Goal: Information Seeking & Learning: Check status

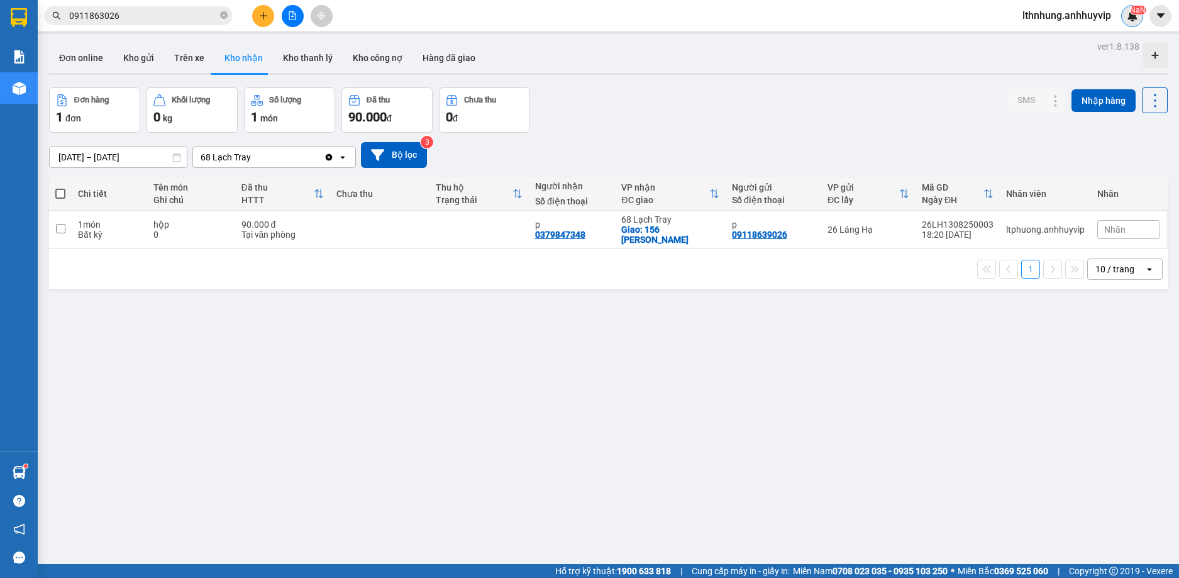
click at [1135, 9] on sup "NaN" at bounding box center [1138, 10] width 16 height 9
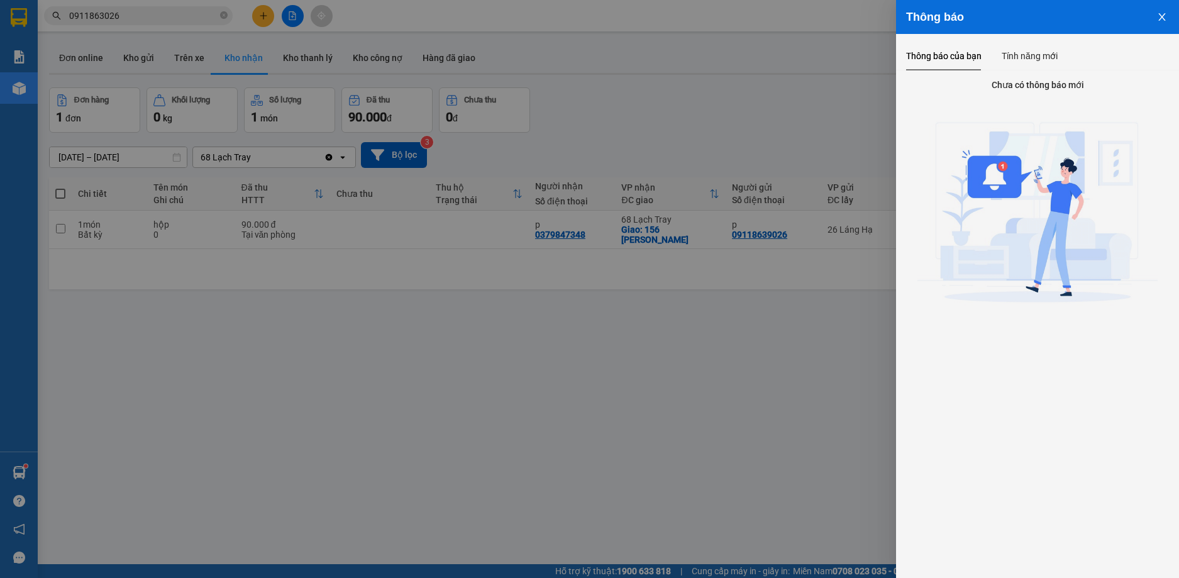
click at [1164, 14] on icon "close" at bounding box center [1162, 17] width 7 height 8
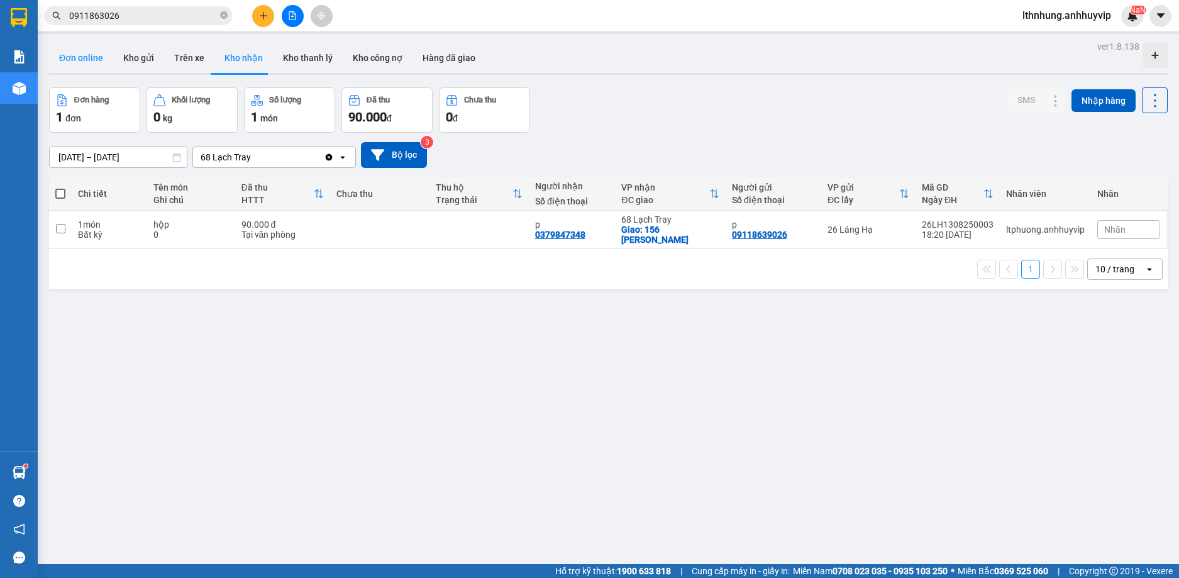
click at [73, 53] on button "Đơn online" at bounding box center [81, 58] width 64 height 30
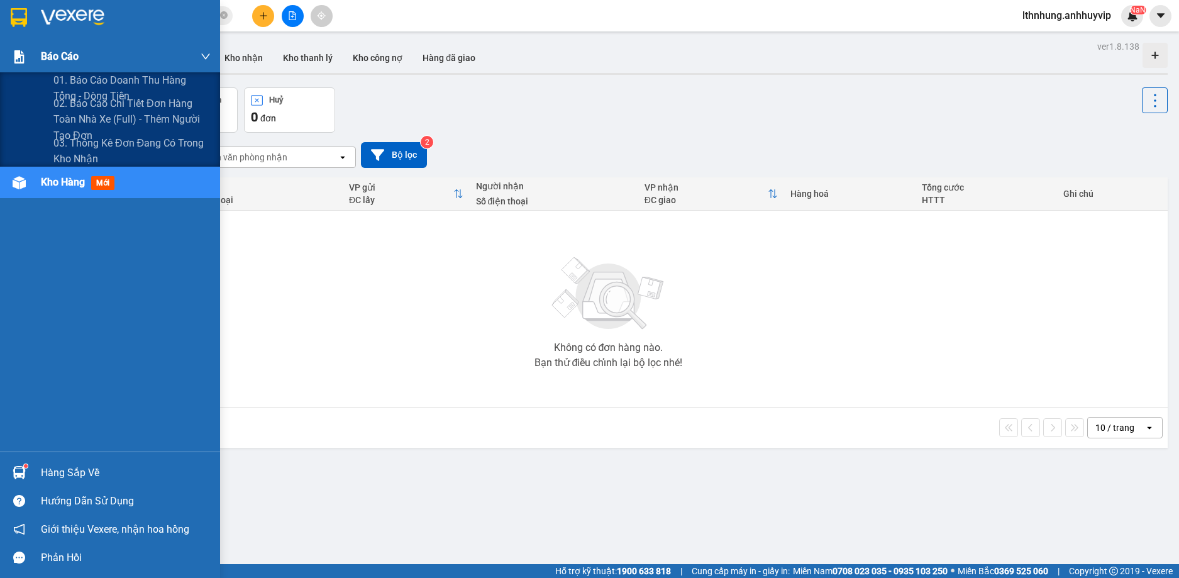
click at [47, 63] on span "Báo cáo" at bounding box center [60, 56] width 38 height 16
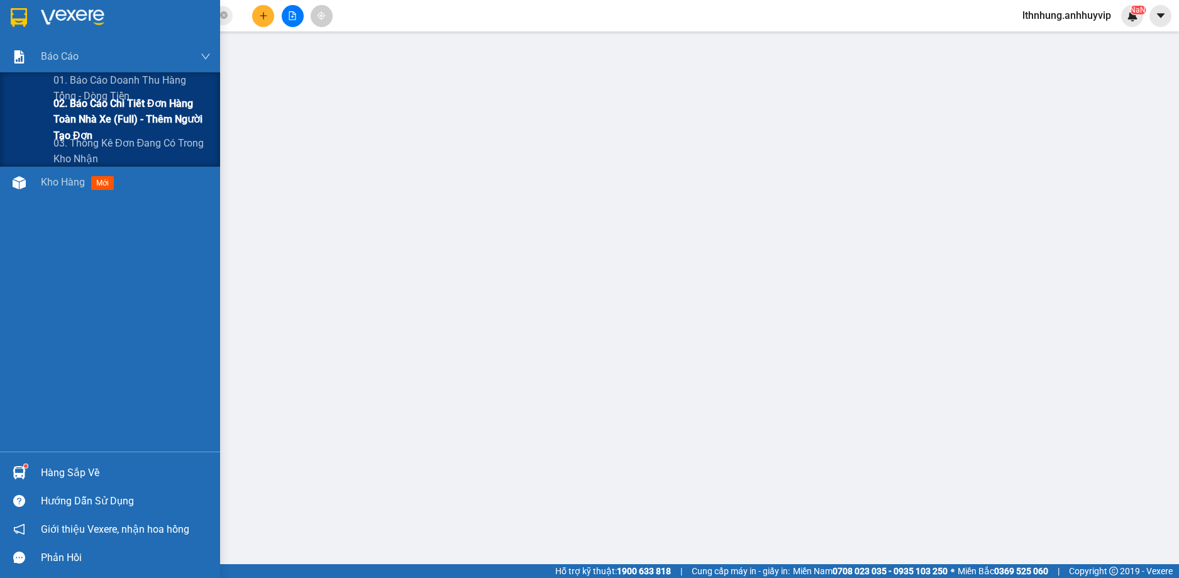
click at [70, 104] on span "02. Báo cáo chi tiết đơn hàng toàn nhà xe (Full) - Thêm người tạo đơn" at bounding box center [131, 119] width 157 height 47
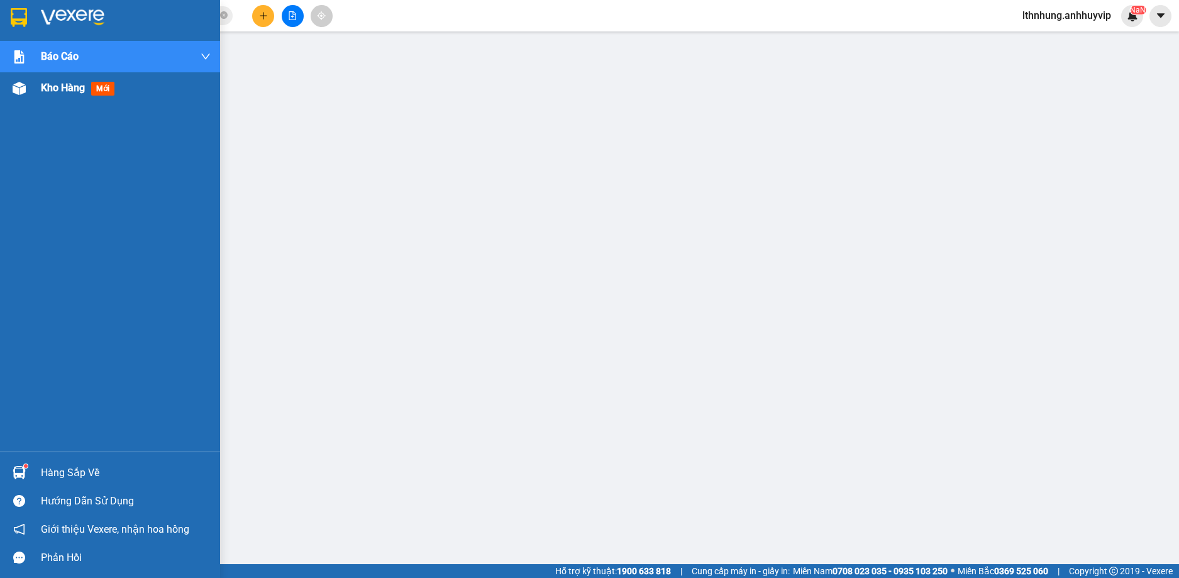
click at [72, 83] on span "Kho hàng" at bounding box center [63, 88] width 44 height 12
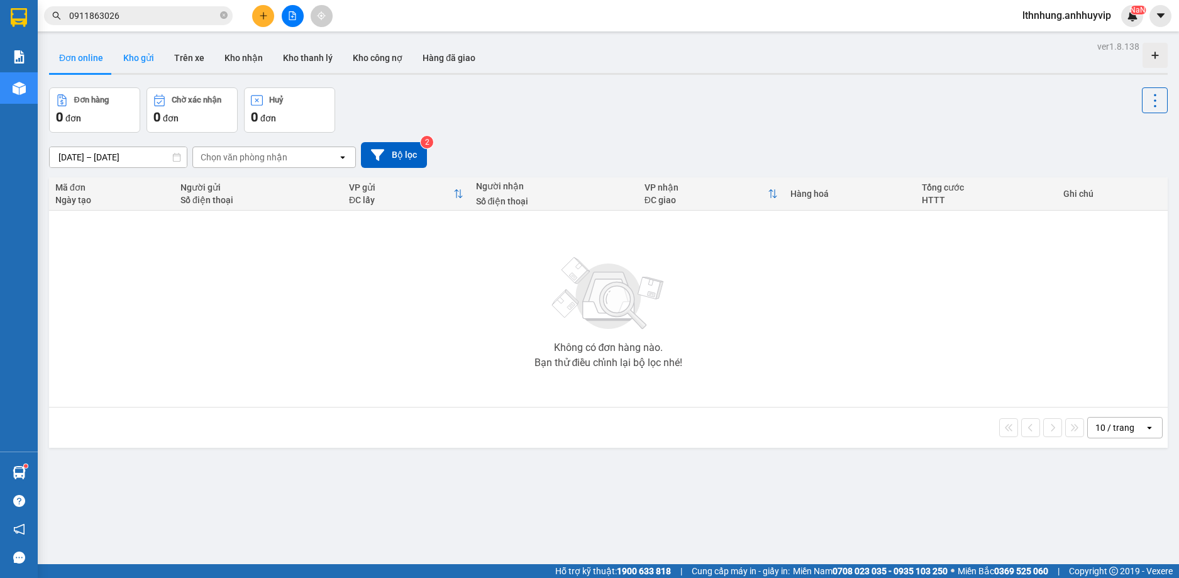
click at [131, 58] on button "Kho gửi" at bounding box center [138, 58] width 51 height 30
type input "[DATE] – [DATE]"
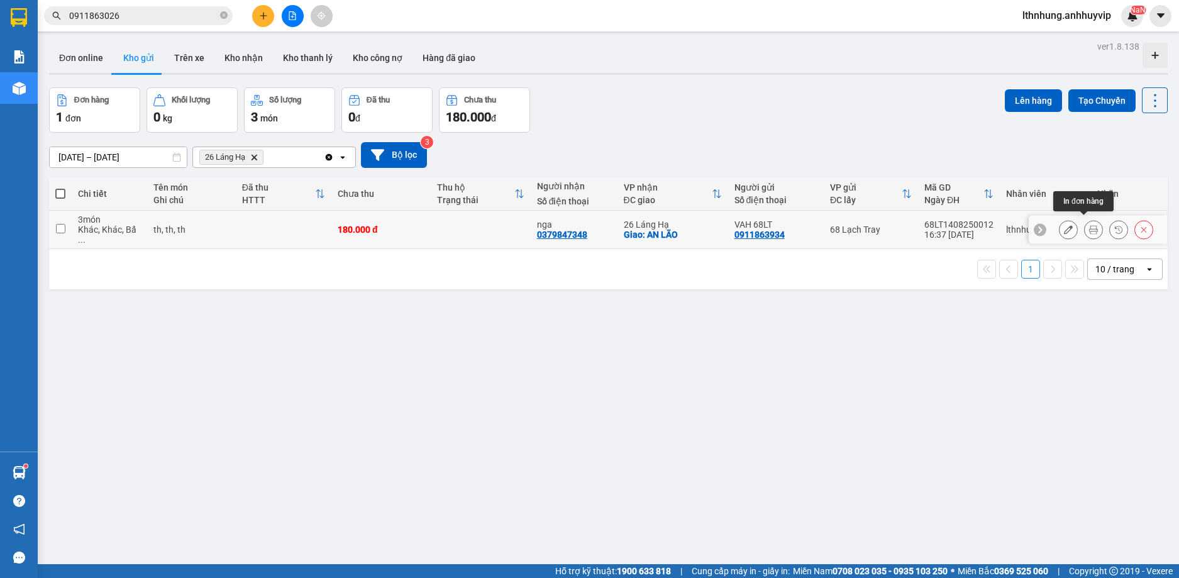
click at [1089, 225] on icon at bounding box center [1093, 229] width 9 height 9
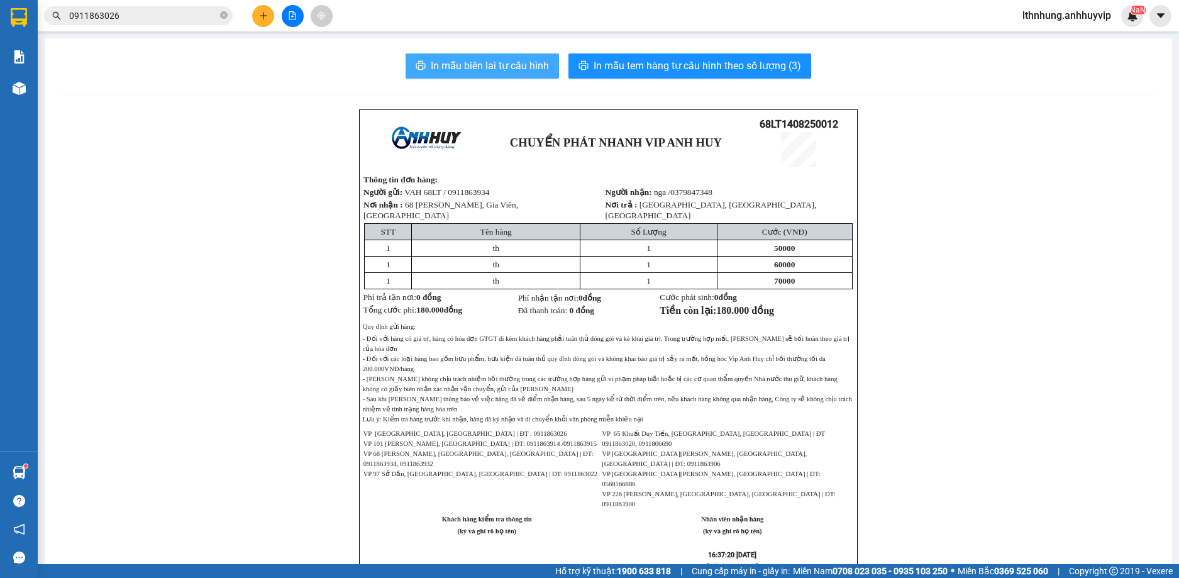
click at [474, 64] on span "In mẫu biên lai tự cấu hình" at bounding box center [490, 66] width 118 height 16
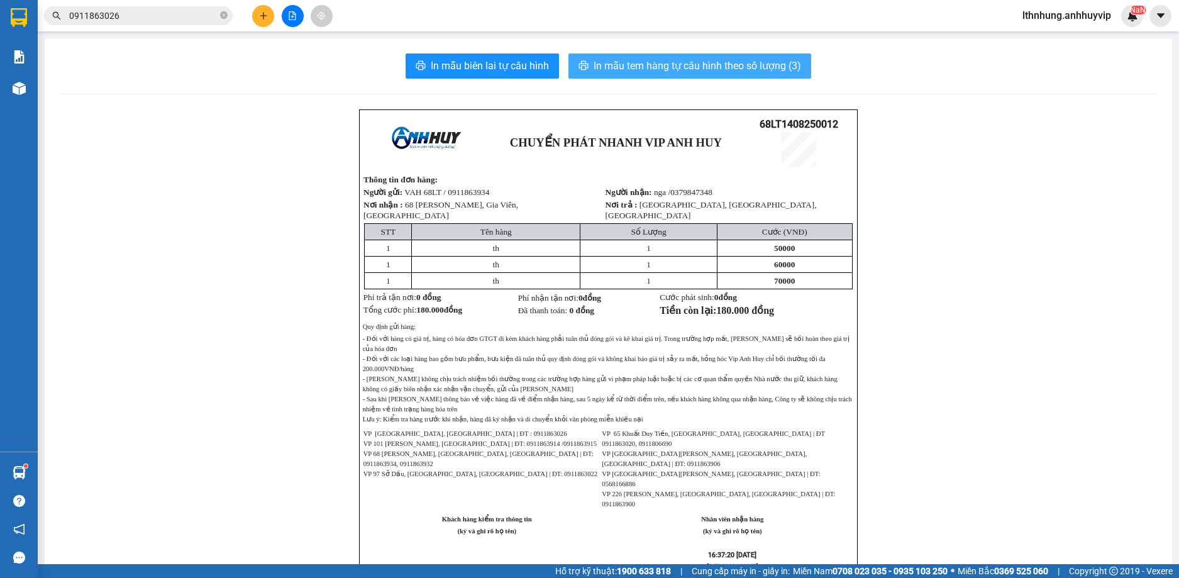
click at [694, 65] on span "In mẫu tem hàng tự cấu hình theo số lượng (3)" at bounding box center [698, 66] width 208 height 16
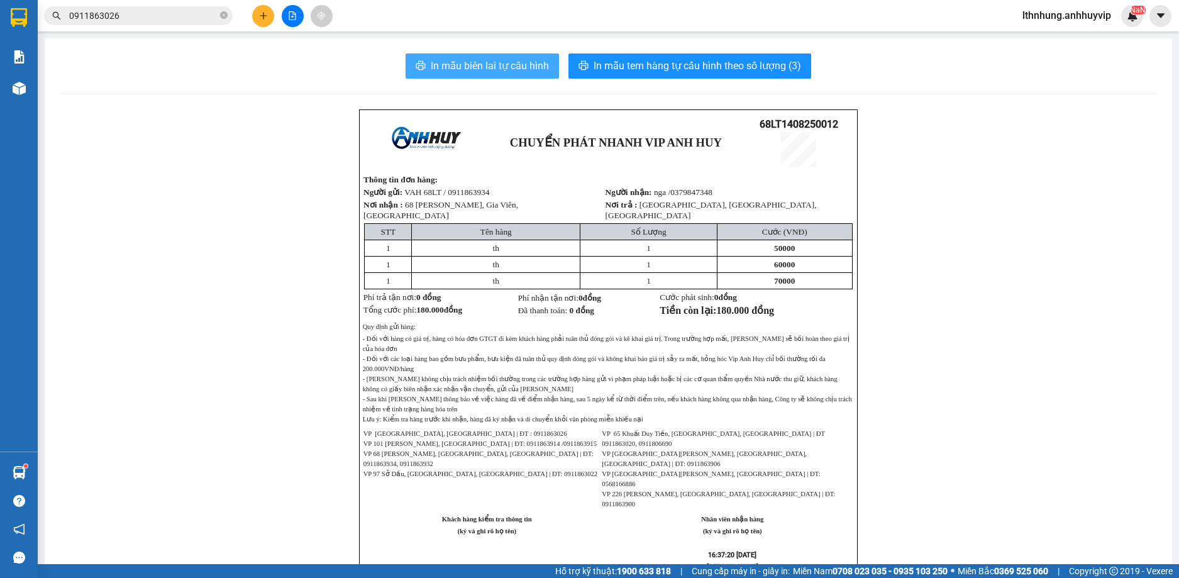
click at [457, 75] on button "In mẫu biên lai tự cấu hình" at bounding box center [482, 65] width 153 height 25
click at [291, 19] on icon "file-add" at bounding box center [292, 15] width 9 height 9
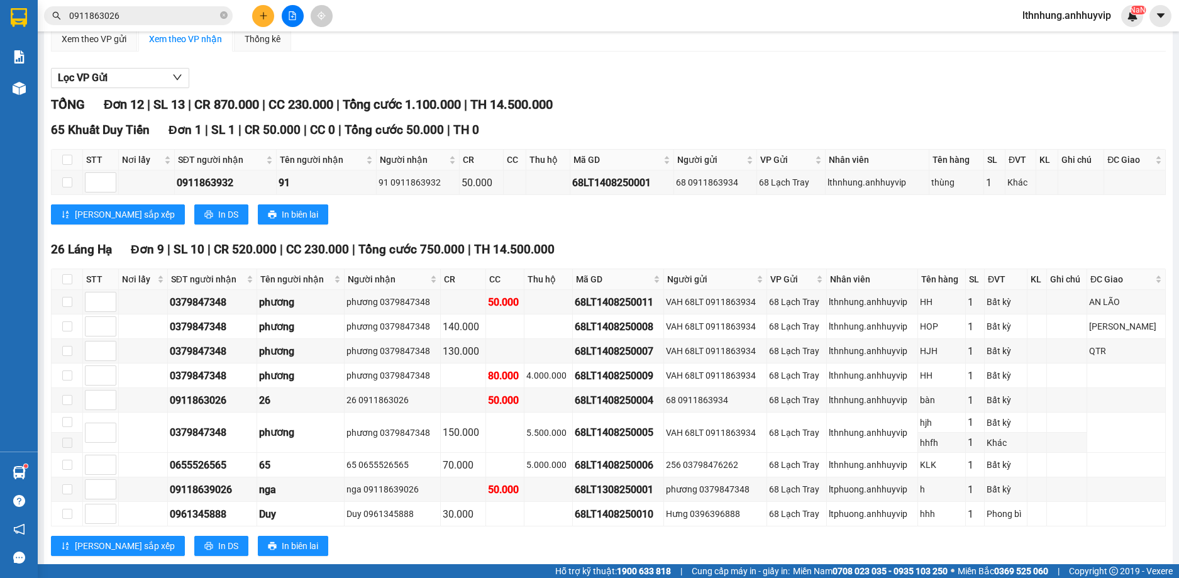
scroll to position [126, 0]
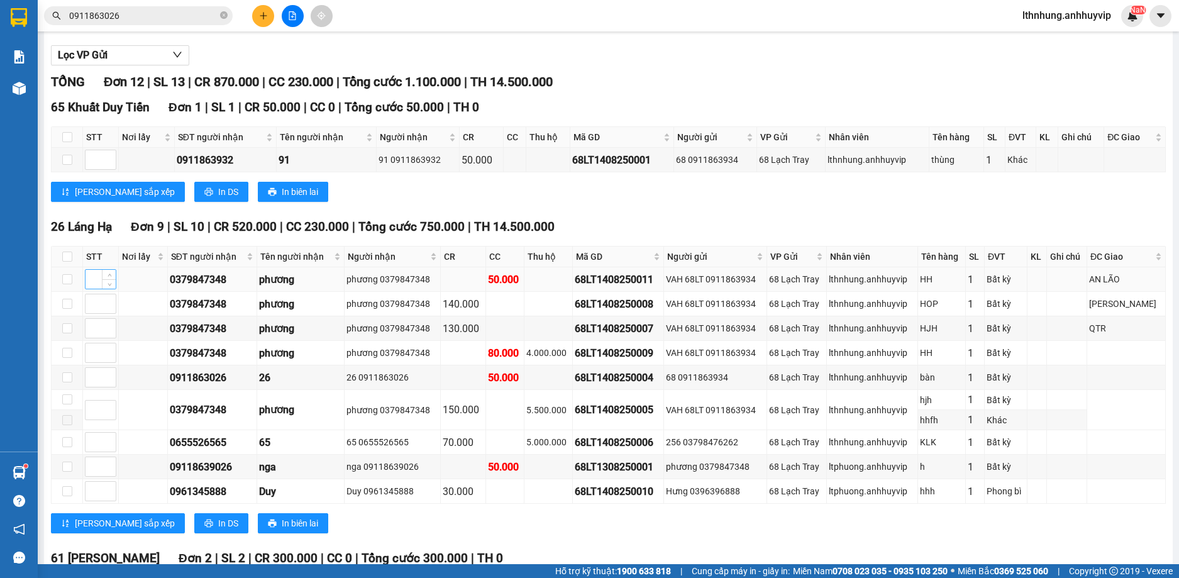
click at [86, 283] on input at bounding box center [101, 279] width 30 height 19
type input "1"
click at [106, 273] on span "up" at bounding box center [110, 276] width 8 height 8
click at [112, 285] on span "down" at bounding box center [110, 284] width 8 height 8
type input "1"
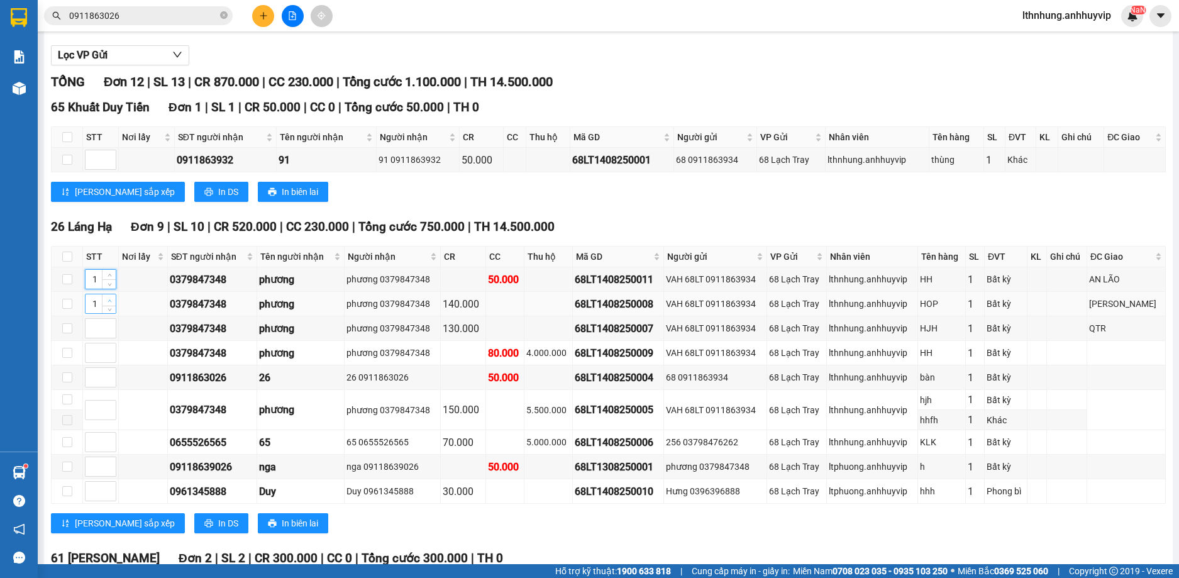
click at [102, 301] on span "Increase Value" at bounding box center [109, 299] width 14 height 11
click at [282, 525] on span "In biên lai" at bounding box center [300, 523] width 36 height 14
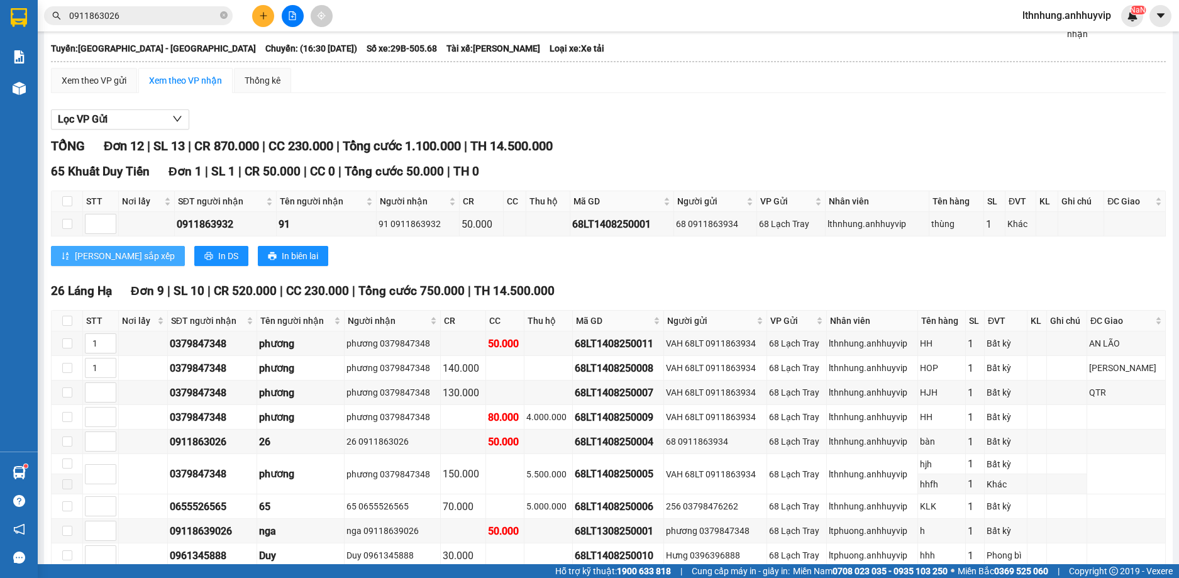
scroll to position [0, 0]
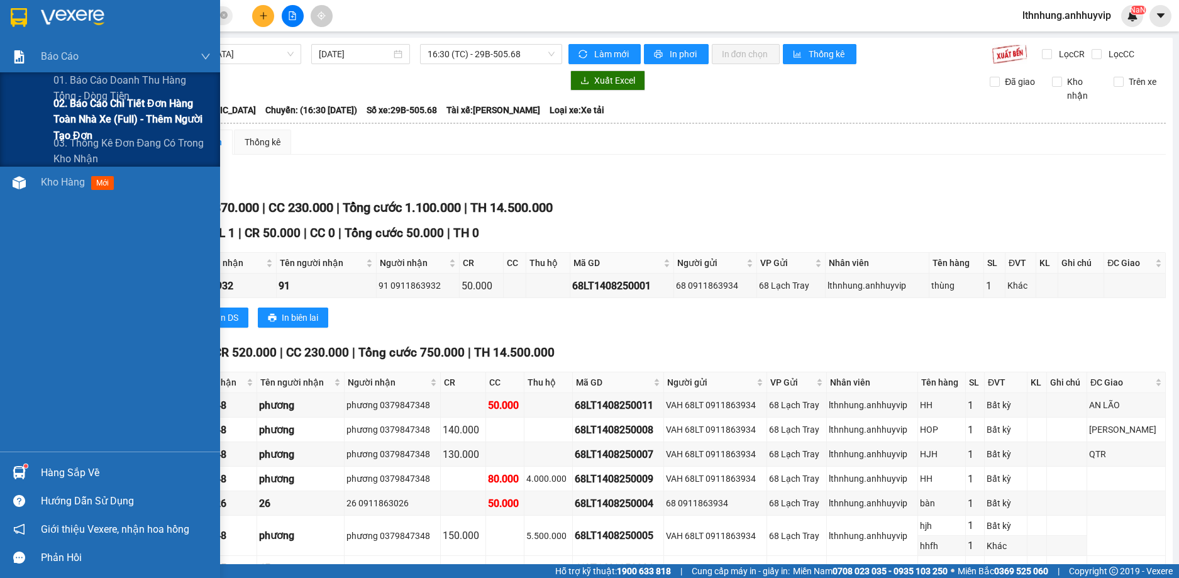
click at [92, 108] on span "02. Báo cáo chi tiết đơn hàng toàn nhà xe (Full) - Thêm người tạo đơn" at bounding box center [131, 119] width 157 height 47
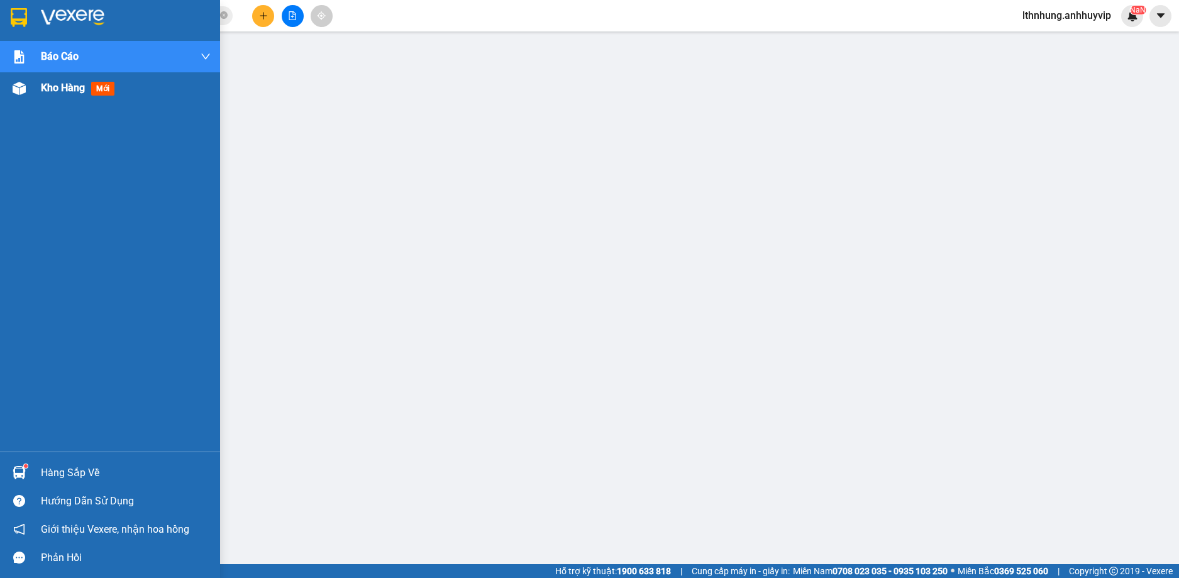
click at [33, 91] on div "Kho hàng mới" at bounding box center [110, 87] width 220 height 31
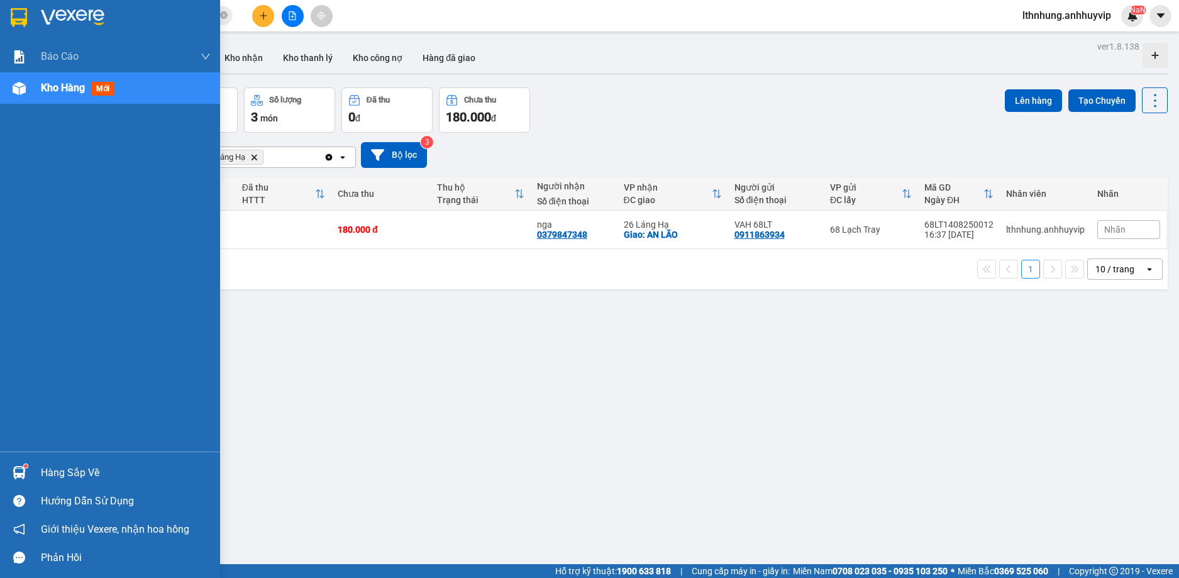
click at [23, 475] on img at bounding box center [19, 472] width 13 height 13
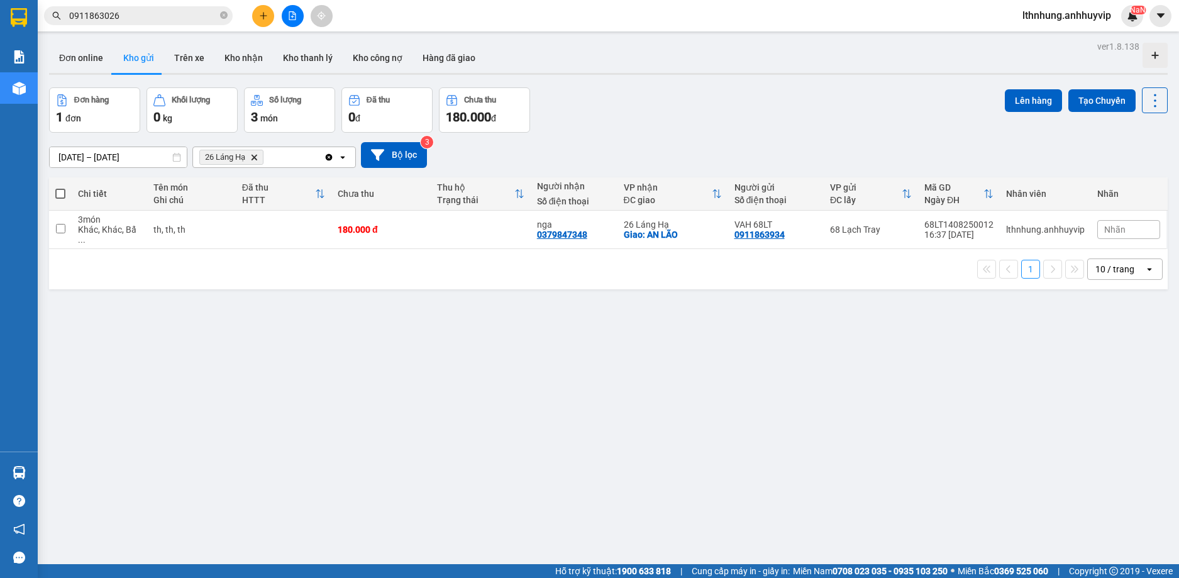
click at [194, 342] on section "Kết quả tìm kiếm ( 2 ) Bộ lọc Thuộc VP này Mã ĐH Trạng thái Món hàng Thu hộ Tổn…" at bounding box center [589, 289] width 1179 height 578
click at [197, 52] on button "Trên xe" at bounding box center [189, 58] width 50 height 30
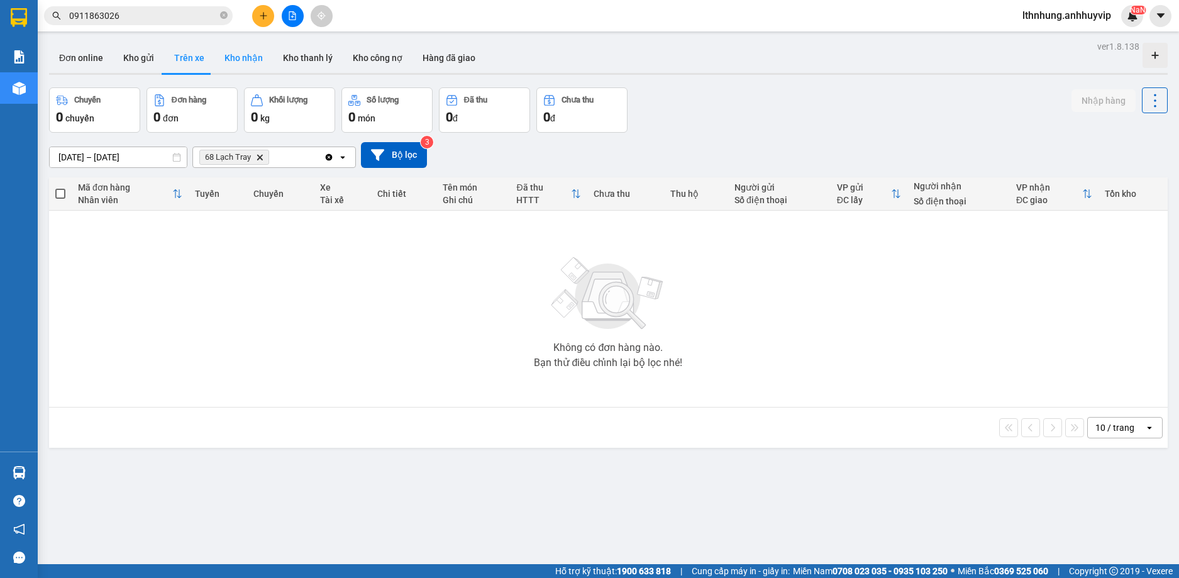
click at [242, 61] on button "Kho nhận" at bounding box center [243, 58] width 58 height 30
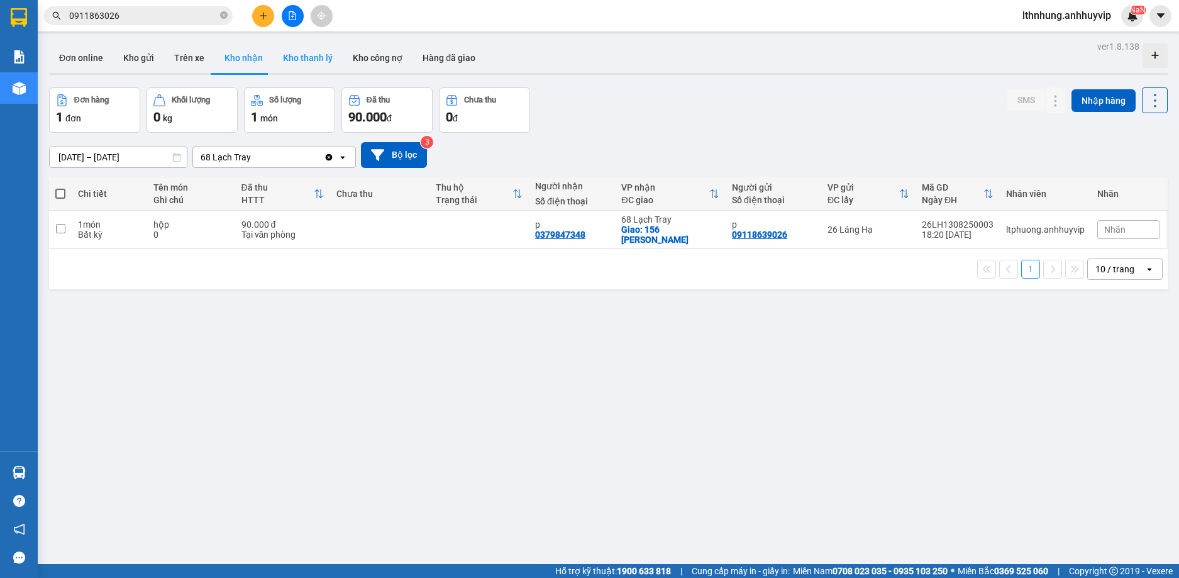
click at [309, 60] on button "Kho thanh lý" at bounding box center [308, 58] width 70 height 30
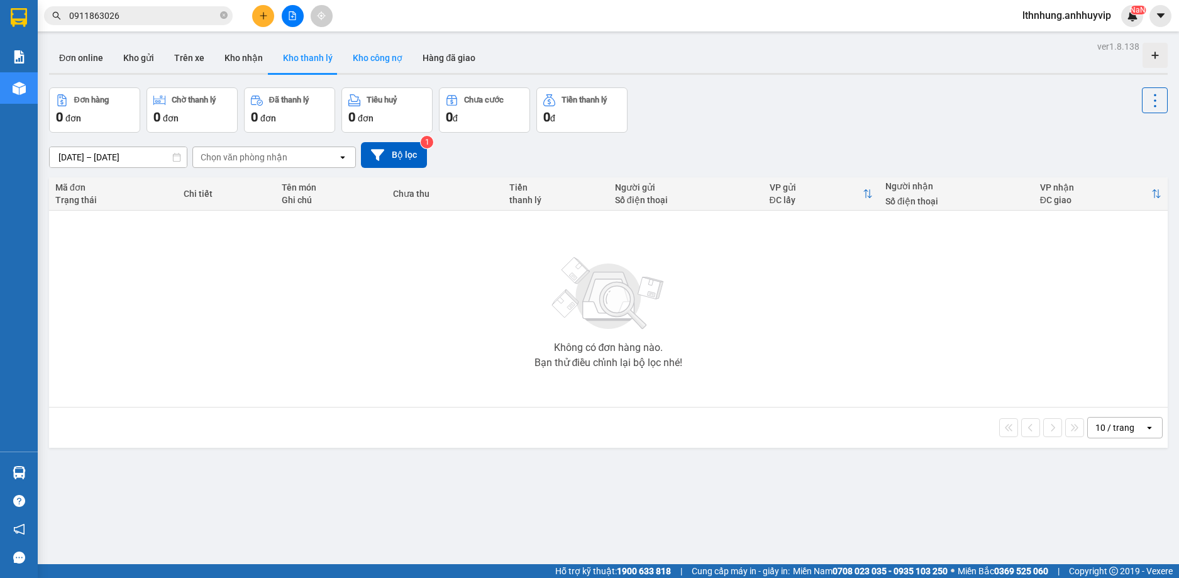
click at [380, 55] on button "Kho công nợ" at bounding box center [378, 58] width 70 height 30
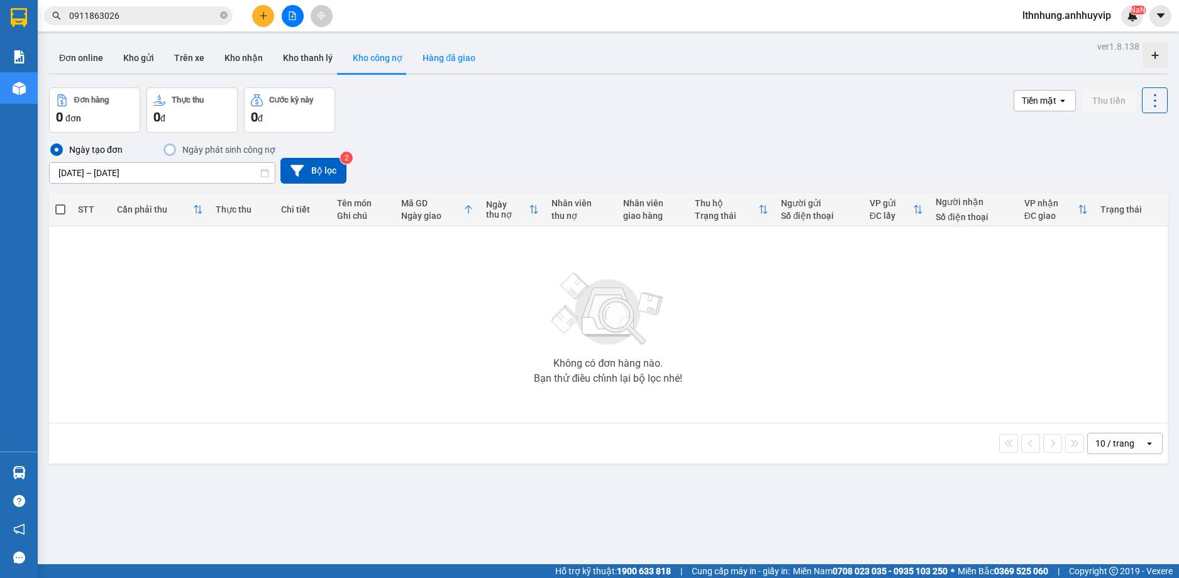
click at [445, 62] on button "Hàng đã giao" at bounding box center [449, 58] width 73 height 30
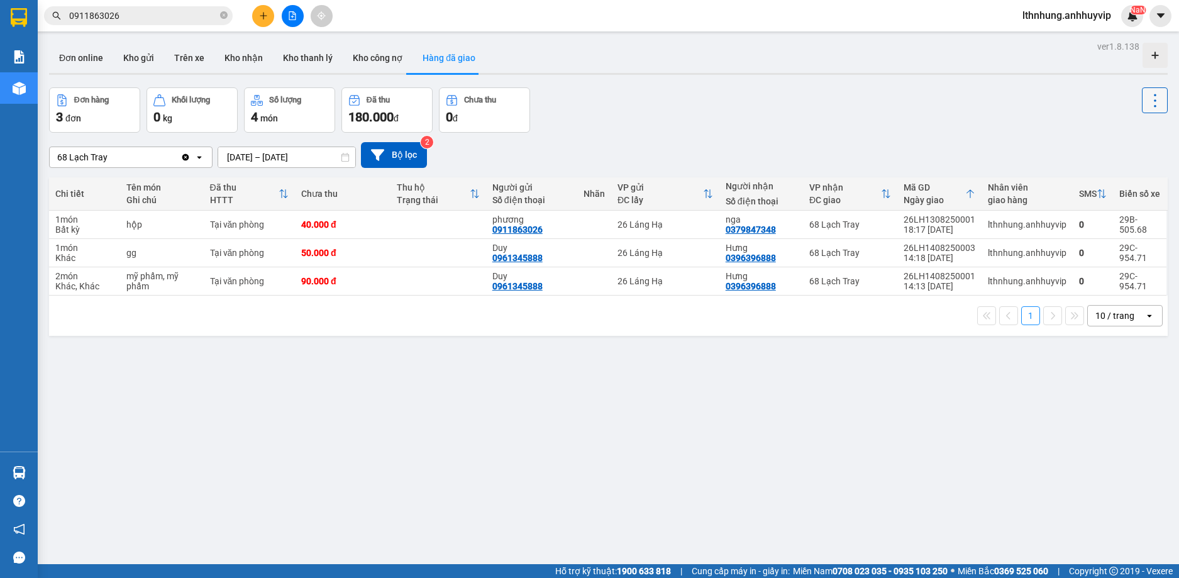
click at [1154, 106] on icon at bounding box center [1155, 100] width 3 height 13
click at [935, 108] on div "Đơn hàng 3 đơn Khối lượng 0 kg Số lượng 4 món Đã thu 180.000 đ Chưa thu 0 đ" at bounding box center [608, 109] width 1119 height 45
click at [345, 160] on icon at bounding box center [345, 157] width 9 height 9
click at [377, 161] on icon at bounding box center [377, 154] width 13 height 13
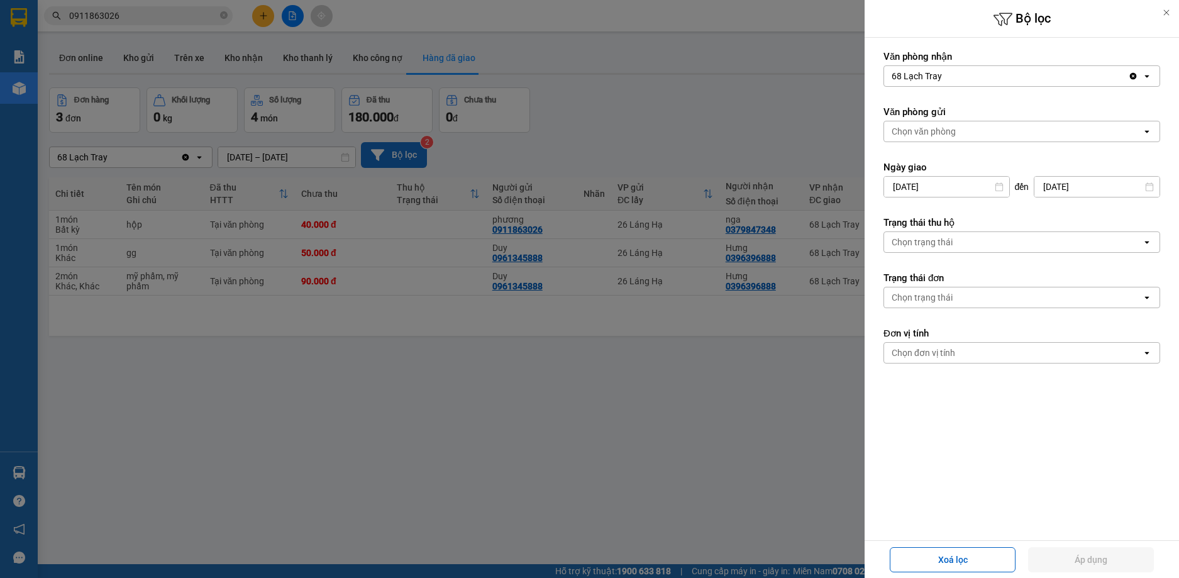
click at [1003, 189] on icon at bounding box center [999, 186] width 8 height 9
click at [999, 186] on icon at bounding box center [999, 186] width 9 height 9
click at [1083, 186] on input "[DATE]" at bounding box center [1097, 187] width 125 height 20
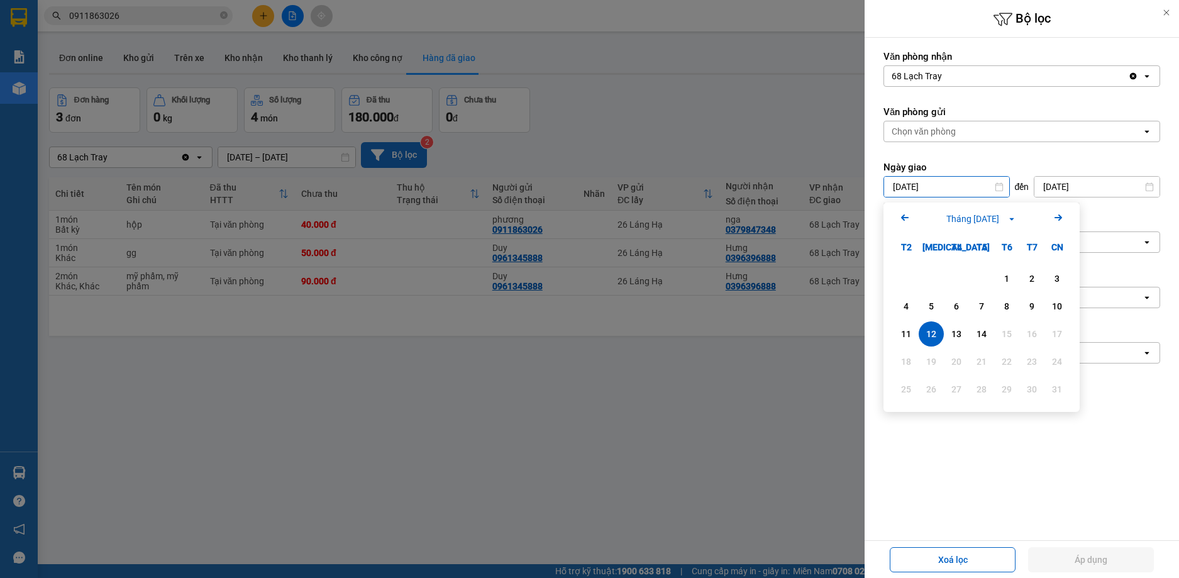
click at [911, 190] on input "[DATE]" at bounding box center [946, 187] width 125 height 20
click at [1059, 183] on input "[DATE]" at bounding box center [1097, 187] width 125 height 20
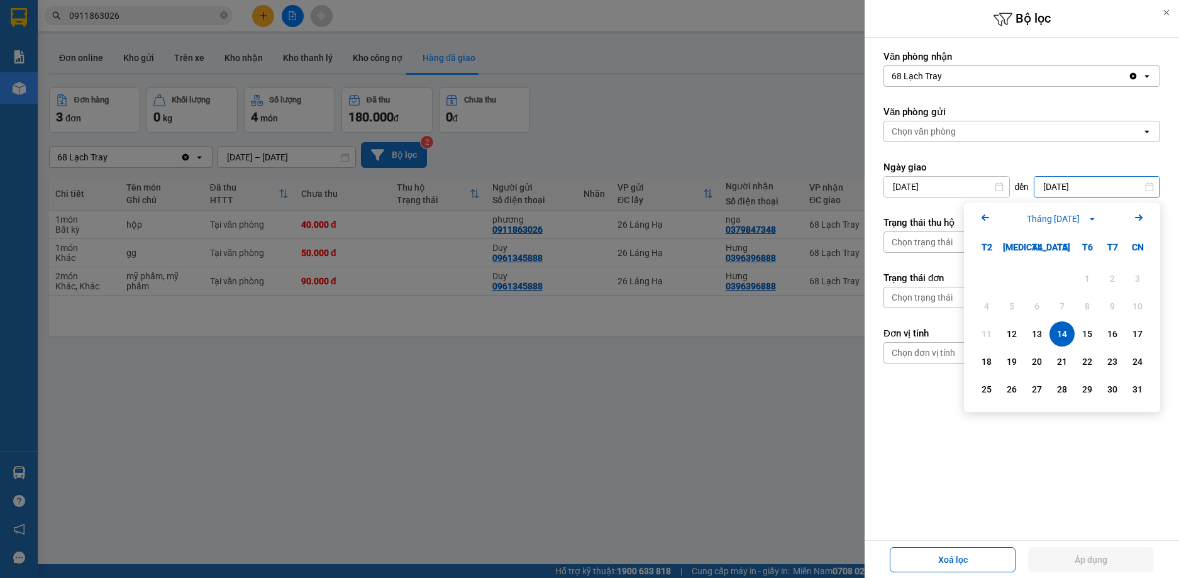
click at [736, 416] on div at bounding box center [589, 289] width 1179 height 578
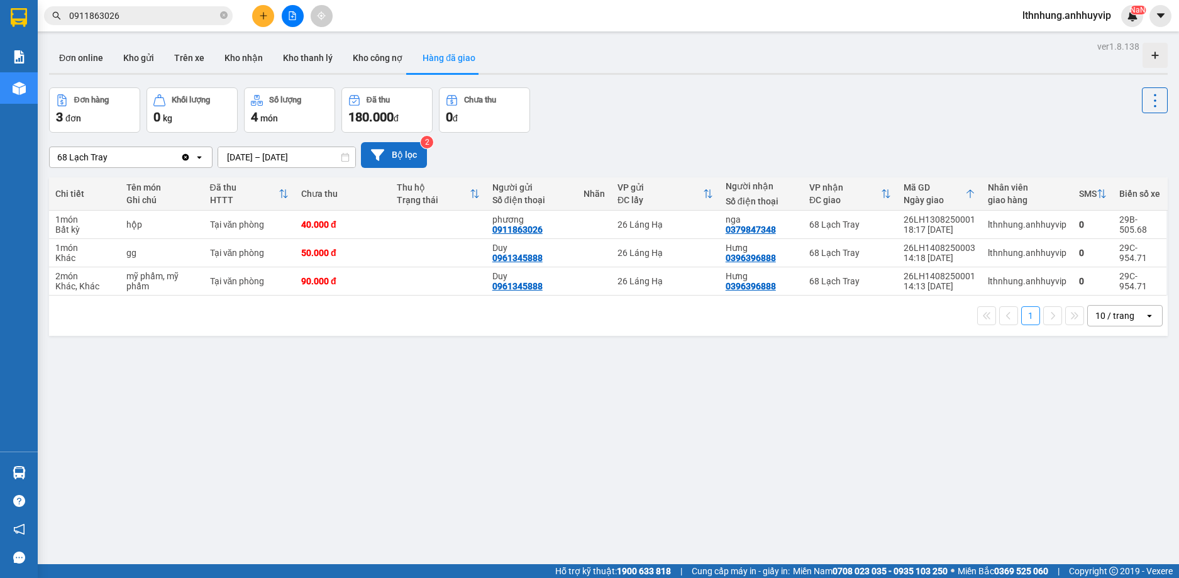
click at [398, 155] on button "Bộ lọc" at bounding box center [394, 155] width 66 height 26
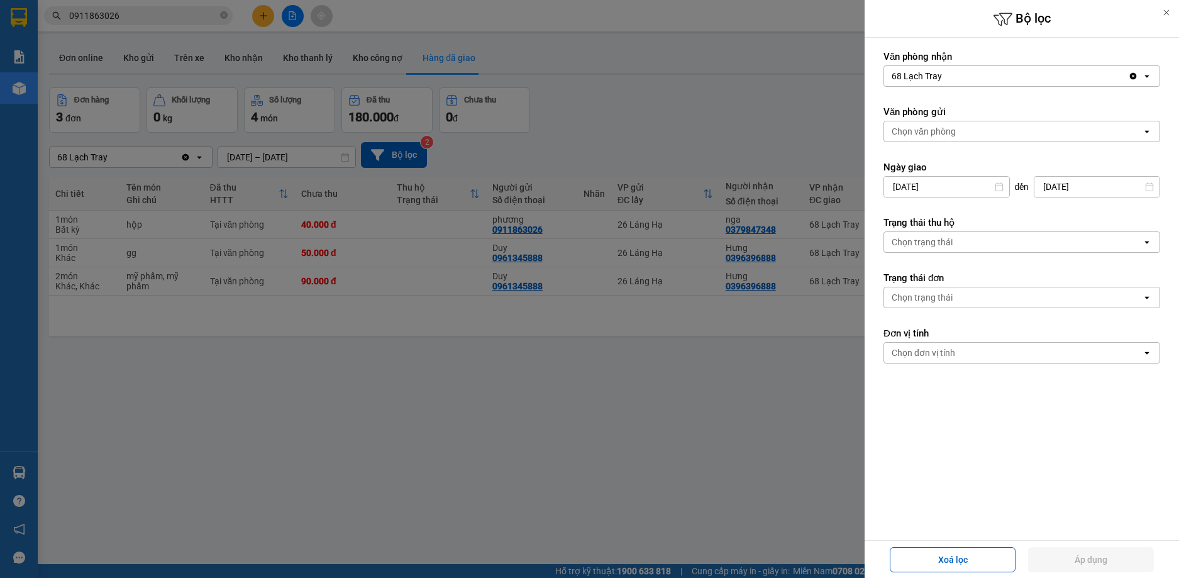
click at [1003, 243] on div "Chọn trạng thái" at bounding box center [1013, 242] width 258 height 20
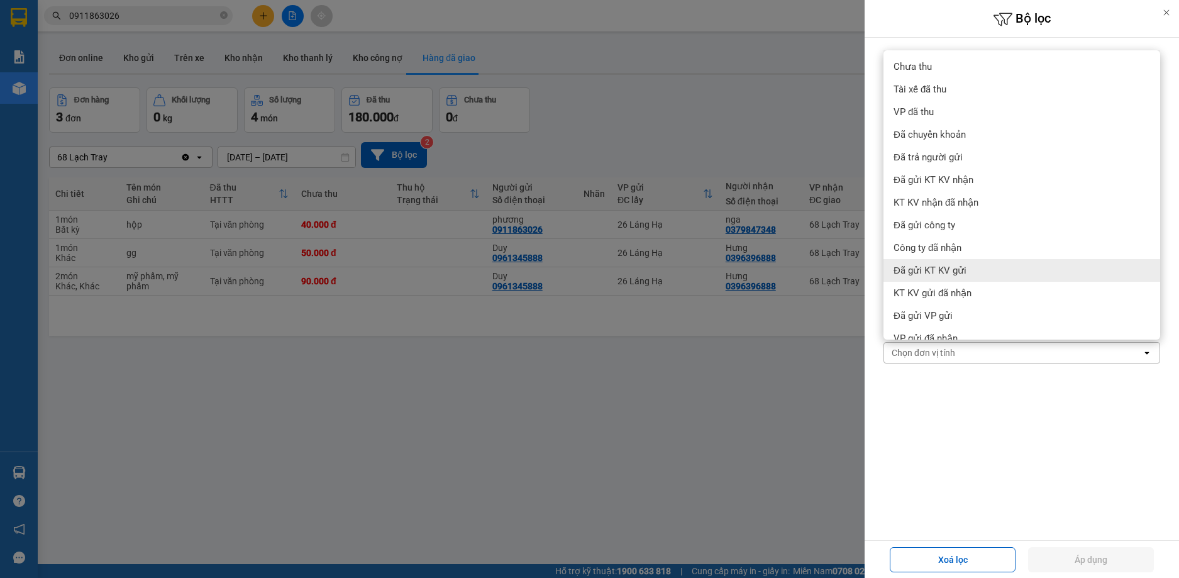
click at [770, 358] on div at bounding box center [589, 289] width 1179 height 578
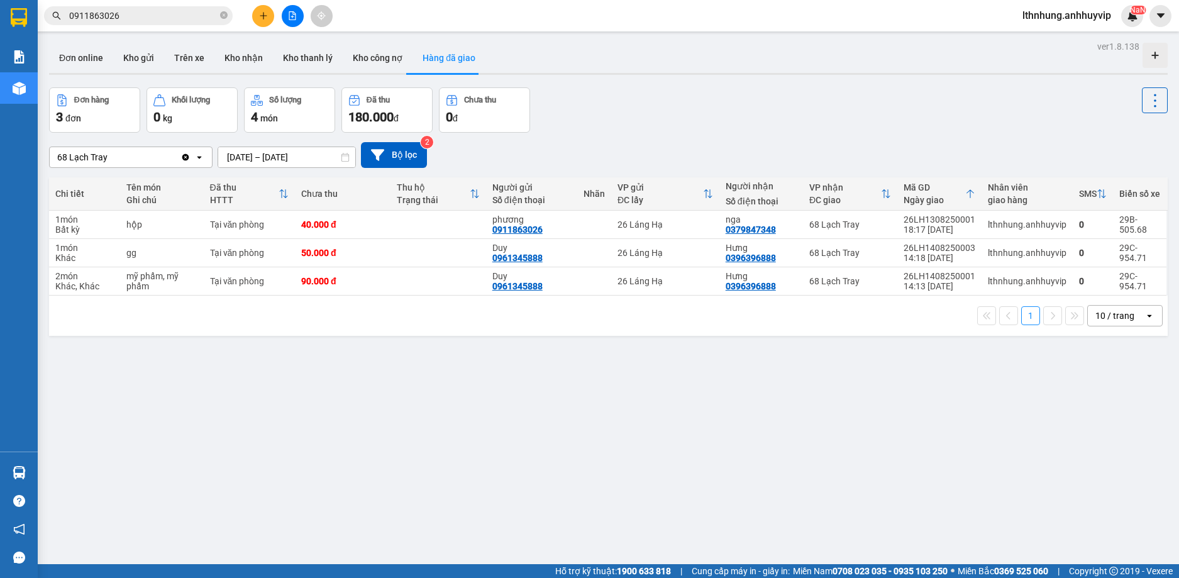
click at [382, 153] on icon at bounding box center [377, 154] width 13 height 11
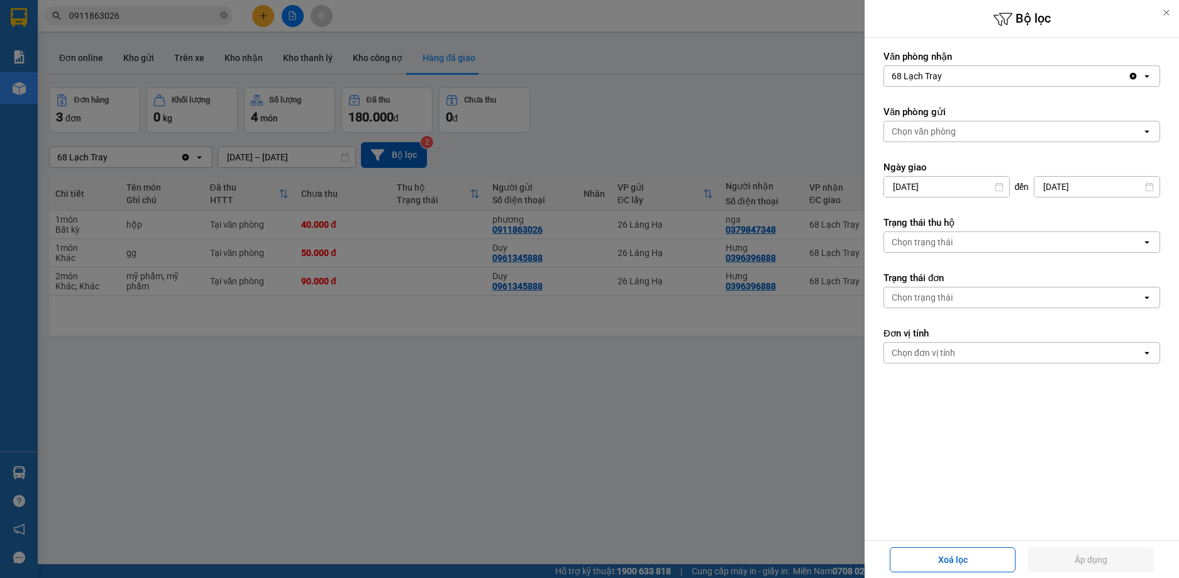
click at [454, 328] on div at bounding box center [589, 289] width 1179 height 578
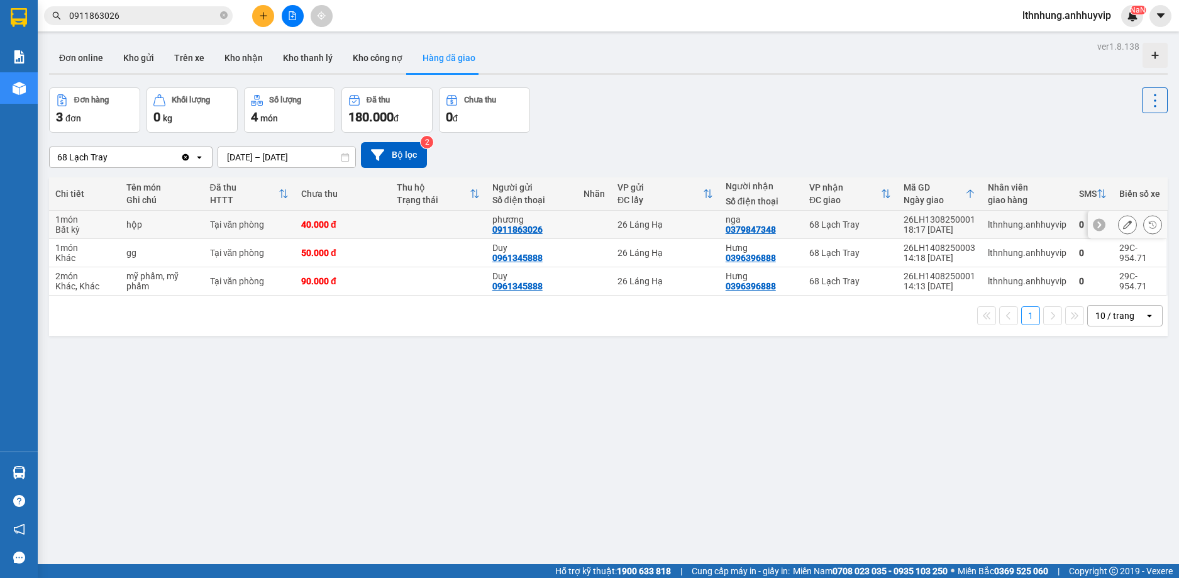
click at [327, 227] on div "40.000 đ" at bounding box center [342, 225] width 83 height 10
click at [309, 254] on div "50.000 đ" at bounding box center [342, 253] width 83 height 10
click at [313, 283] on div "90.000 đ" at bounding box center [342, 281] width 83 height 10
click at [324, 255] on div "50.000 đ" at bounding box center [342, 253] width 83 height 10
click at [322, 283] on div "90.000 đ" at bounding box center [342, 281] width 83 height 10
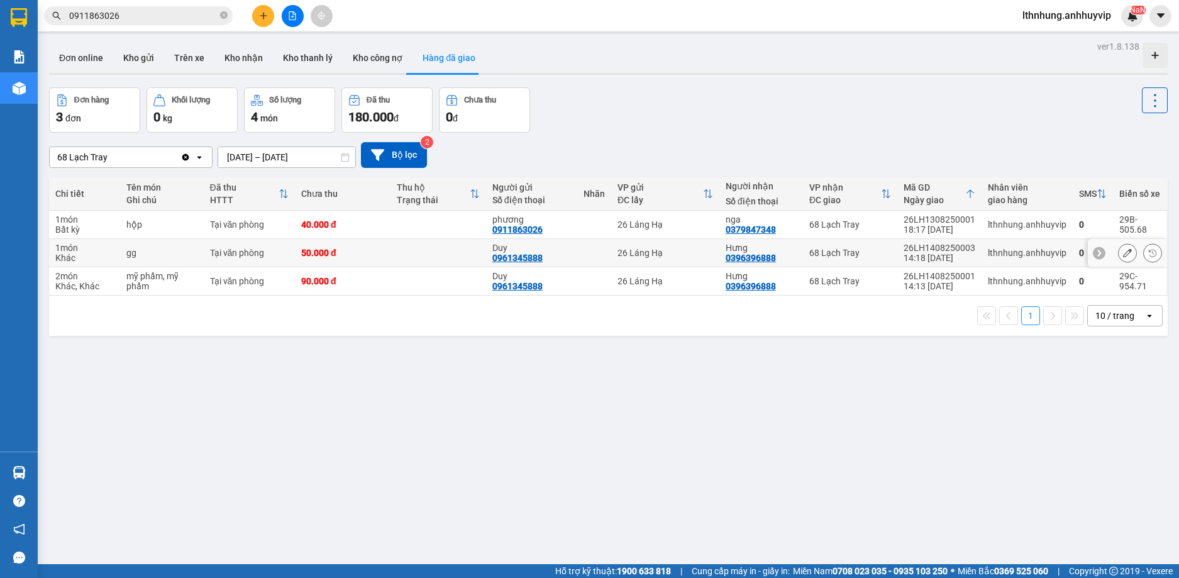
click at [322, 253] on div "50.000 đ" at bounding box center [342, 253] width 83 height 10
click at [316, 215] on td "40.000 đ" at bounding box center [343, 225] width 96 height 28
click at [391, 159] on button "Bộ lọc" at bounding box center [394, 155] width 66 height 26
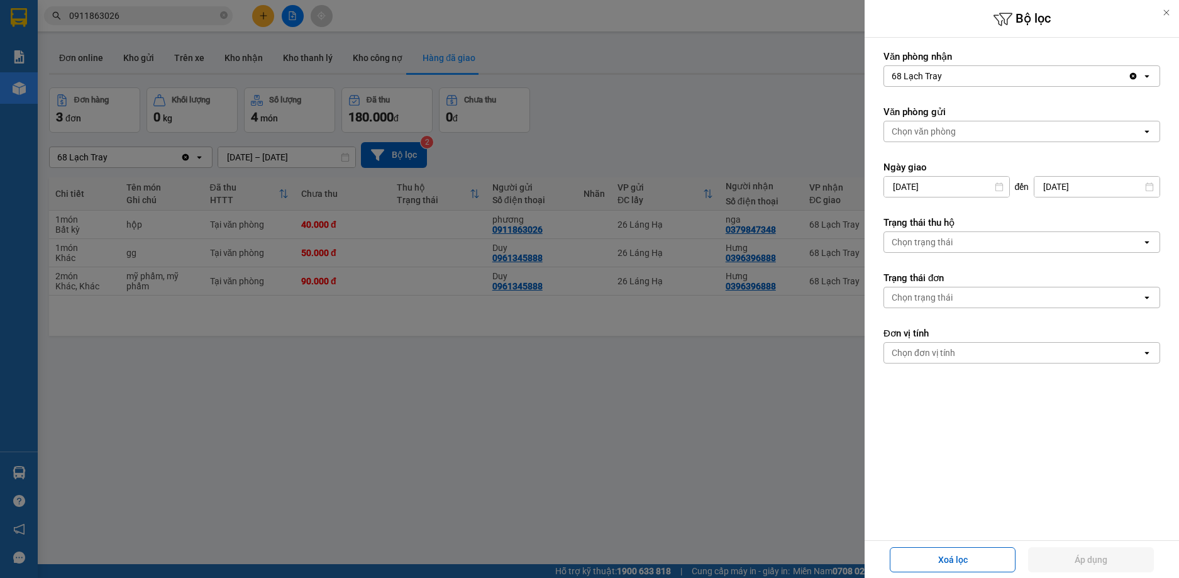
click at [1009, 294] on div "Chọn trạng thái" at bounding box center [1013, 297] width 258 height 20
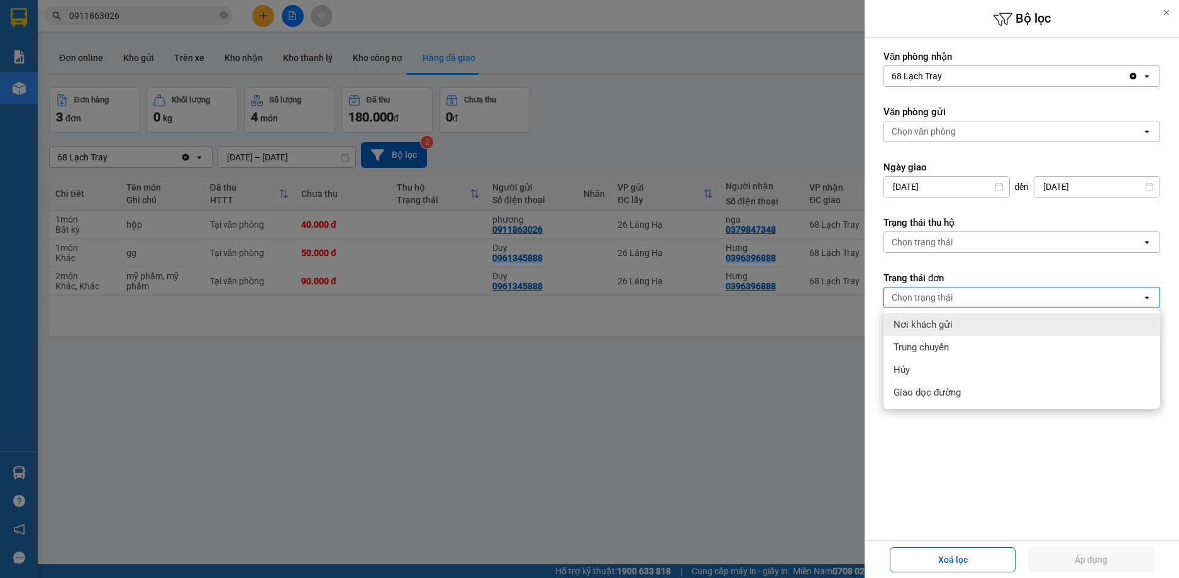
click at [863, 352] on div at bounding box center [589, 289] width 1179 height 578
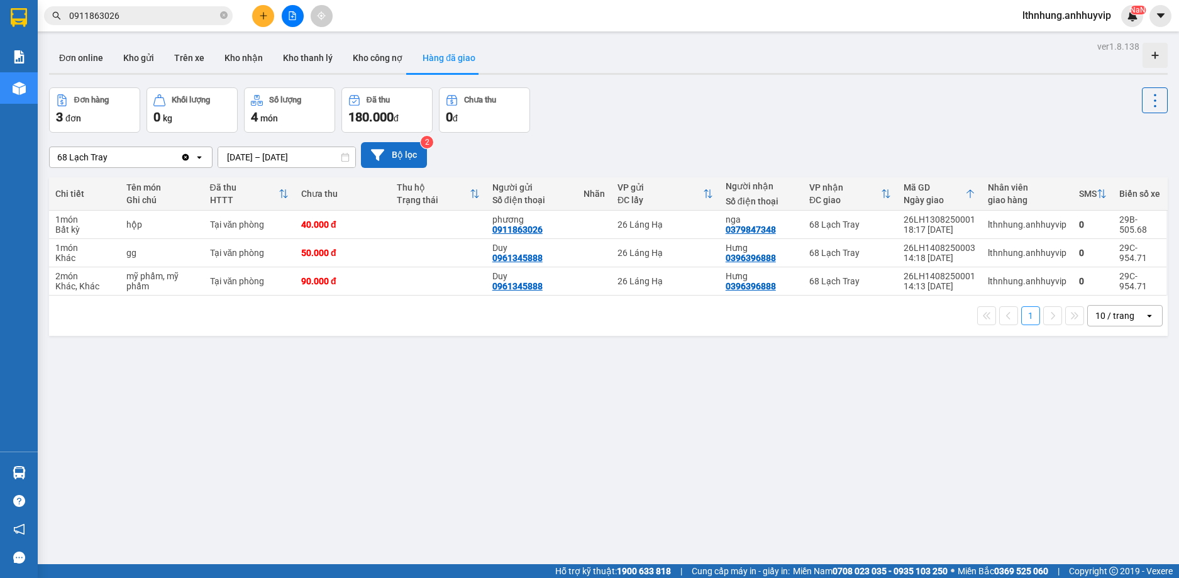
click at [394, 158] on button "Bộ lọc" at bounding box center [394, 155] width 66 height 26
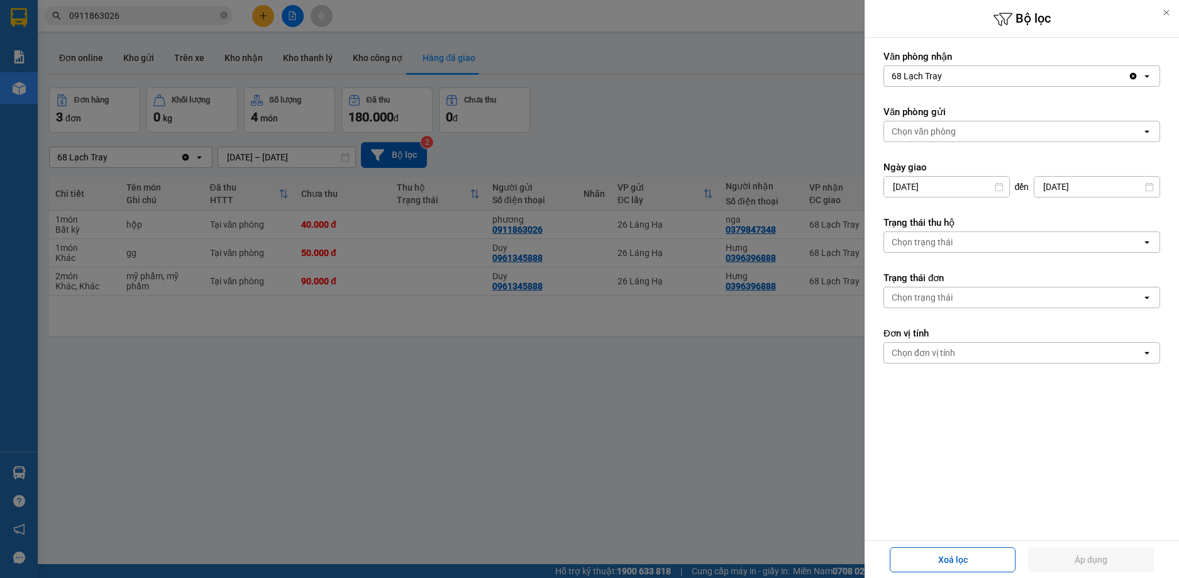
click at [713, 143] on div at bounding box center [589, 289] width 1179 height 578
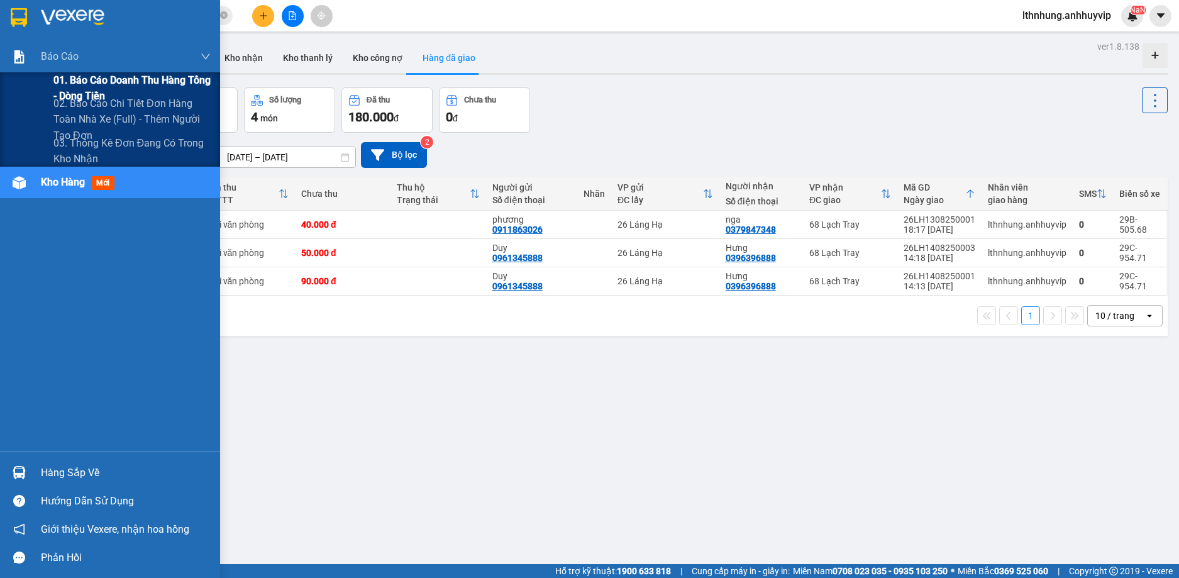
click at [92, 87] on span "01. Báo cáo doanh thu hàng Tổng - Dòng tiền" at bounding box center [131, 87] width 157 height 31
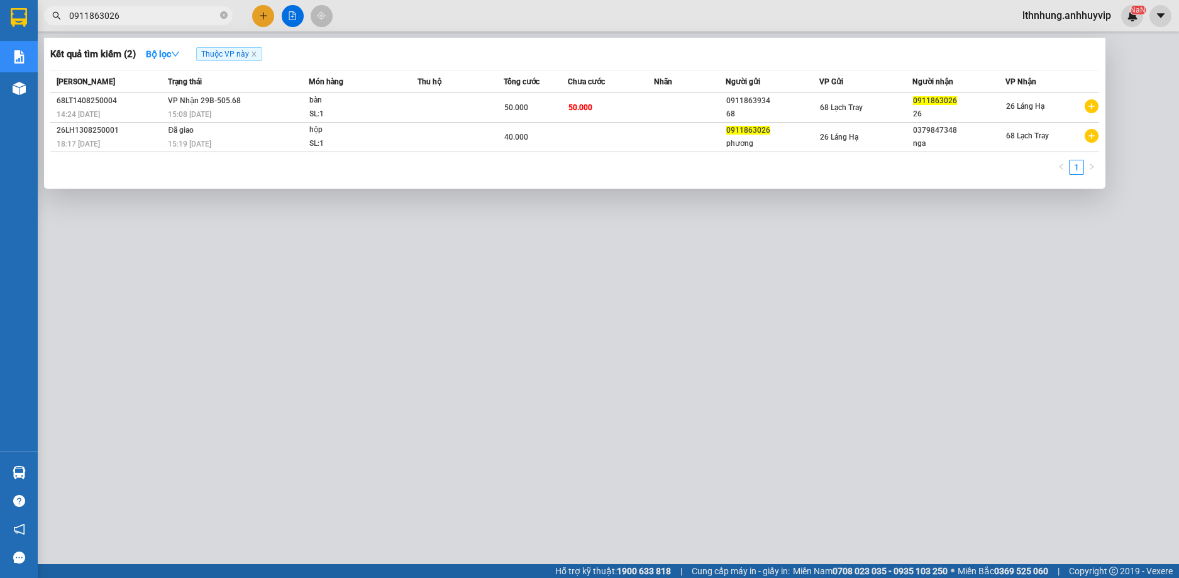
click at [161, 20] on input "0911863026" at bounding box center [143, 16] width 148 height 14
